Goal: Transaction & Acquisition: Purchase product/service

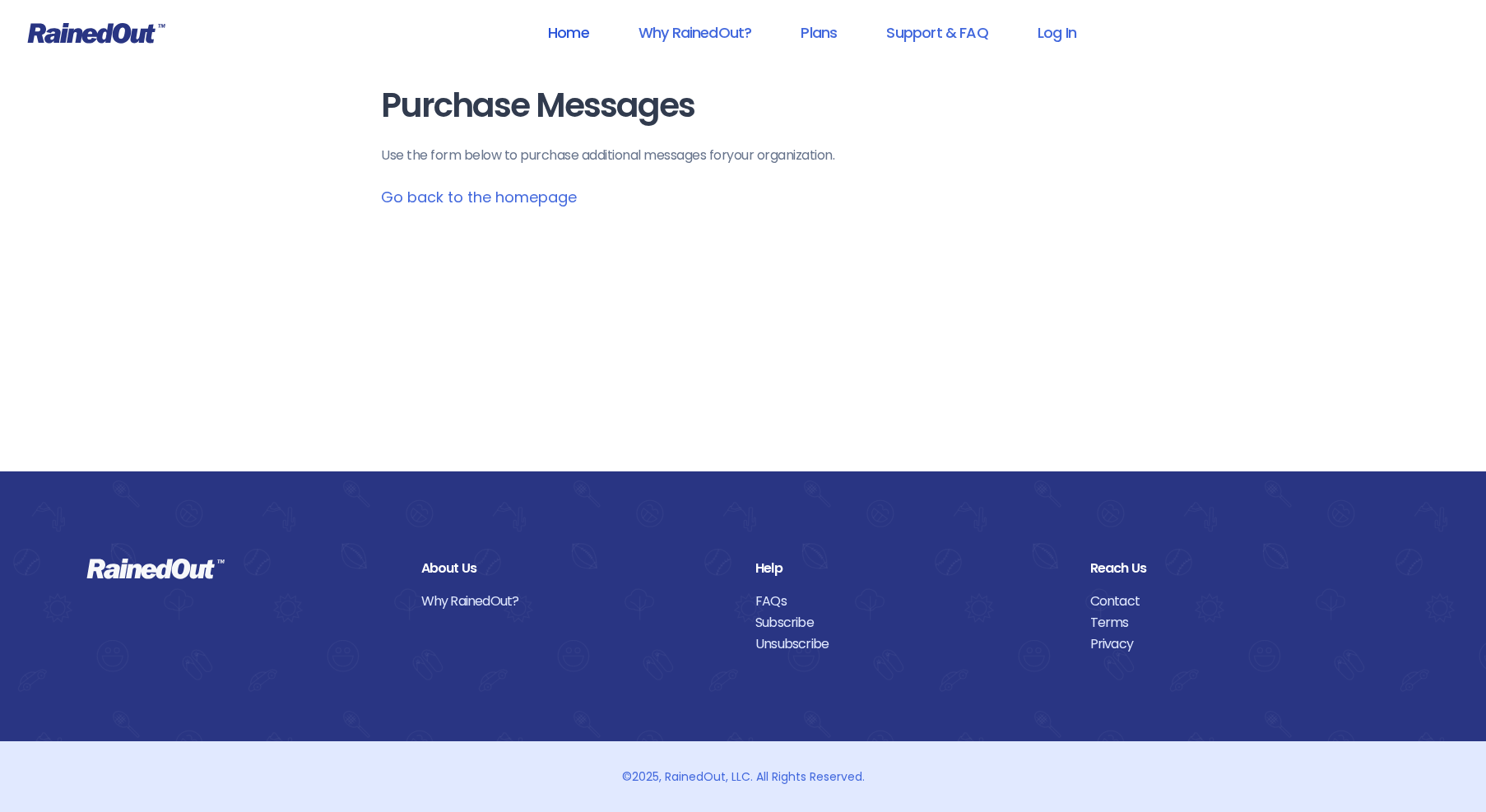
click at [564, 35] on link "Home" at bounding box center [568, 32] width 84 height 37
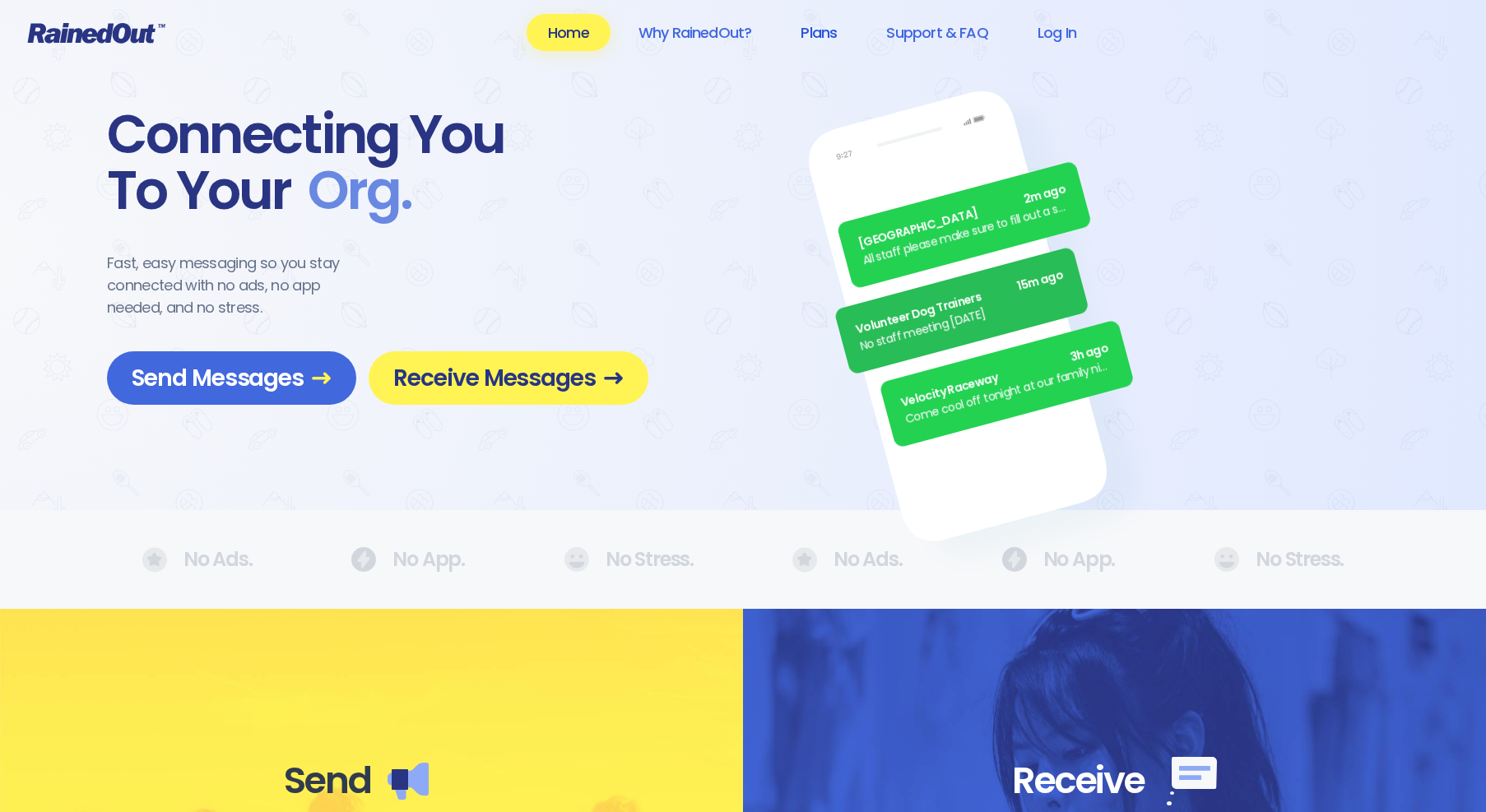
click at [818, 38] on link "Plans" at bounding box center [818, 32] width 79 height 37
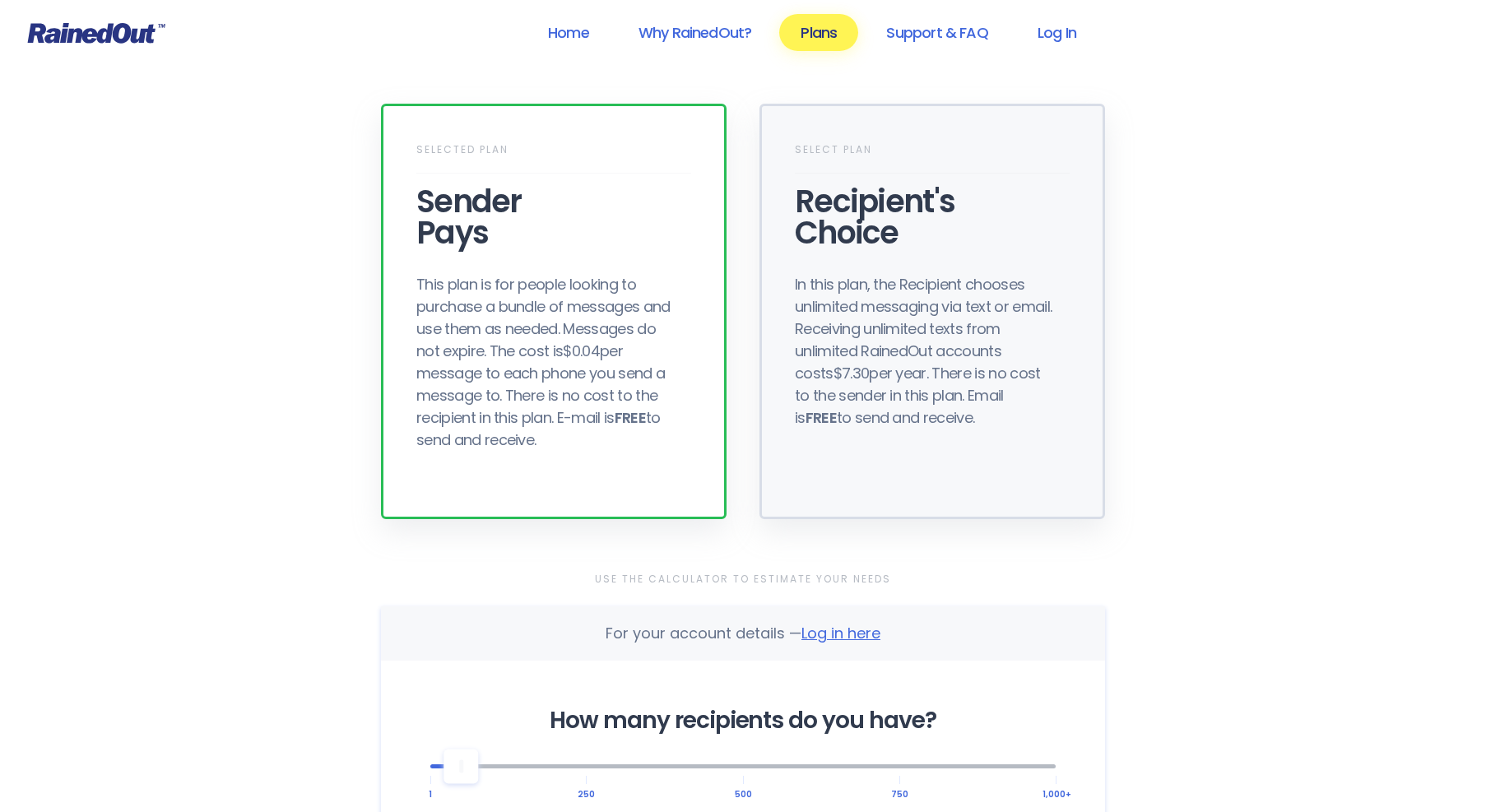
drag, startPoint x: 824, startPoint y: 132, endPoint x: 803, endPoint y: 130, distance: 21.1
